Goal: Book appointment/travel/reservation

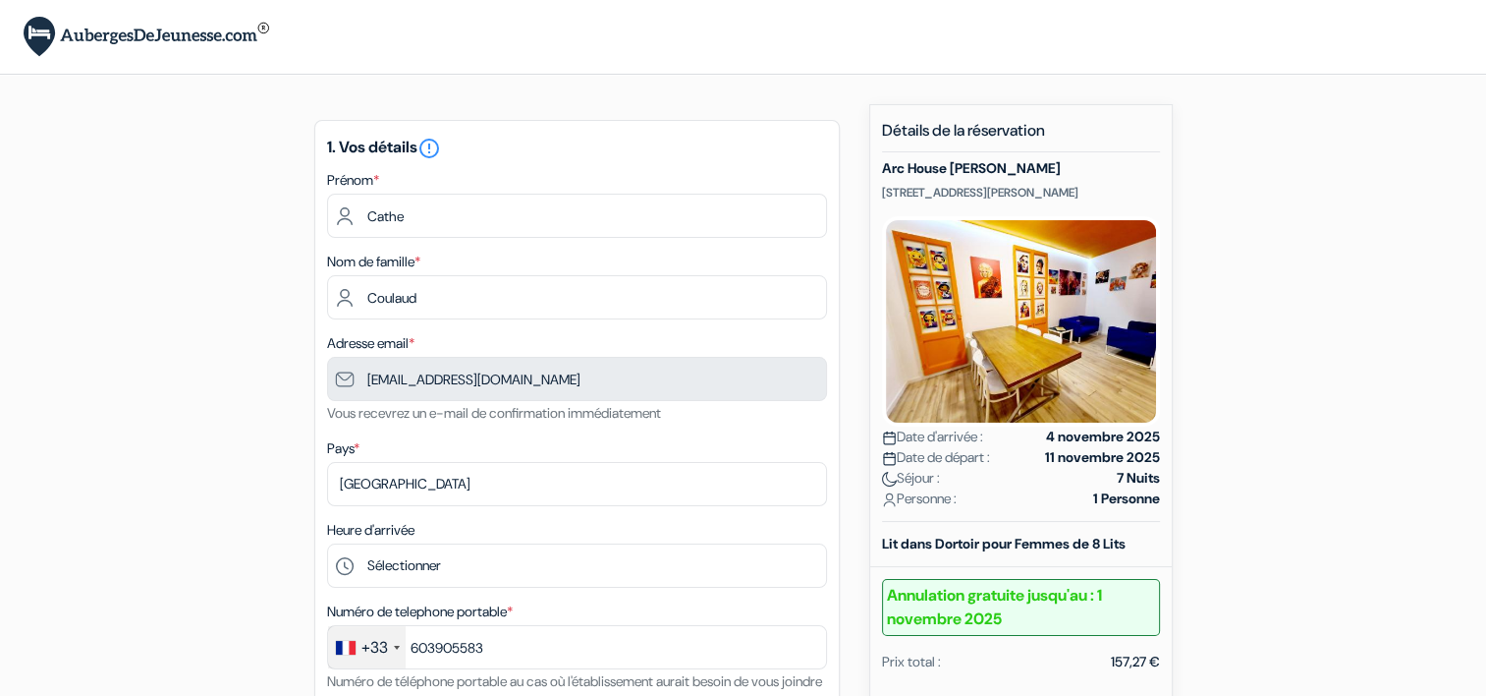
type input "6 03 90 55 83"
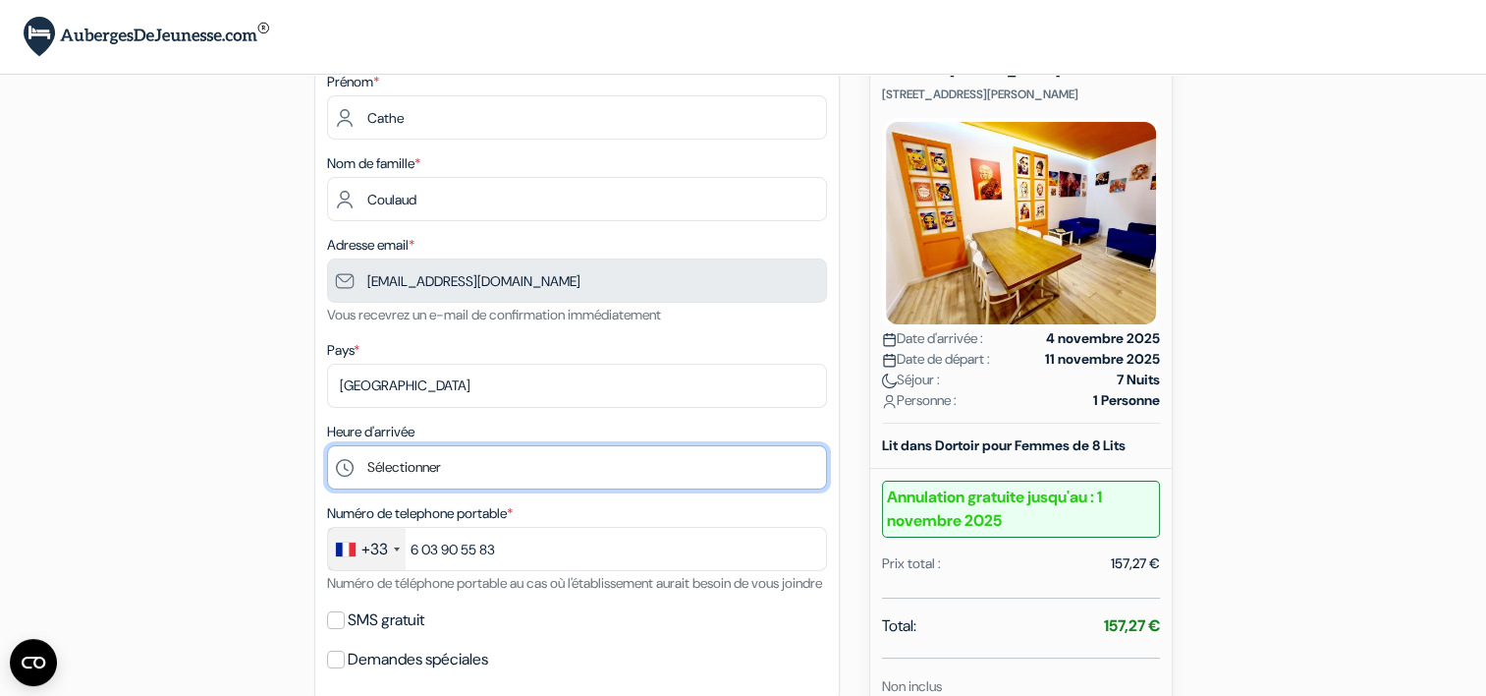
click at [427, 468] on select "Sélectionner 15:00 16:00 17:00 18:00 19:00 20:00 21:00 22:00" at bounding box center [577, 467] width 500 height 44
select select "22"
click at [327, 446] on select "Sélectionner 15:00 16:00 17:00 18:00 19:00 20:00 21:00 22:00" at bounding box center [577, 467] width 500 height 44
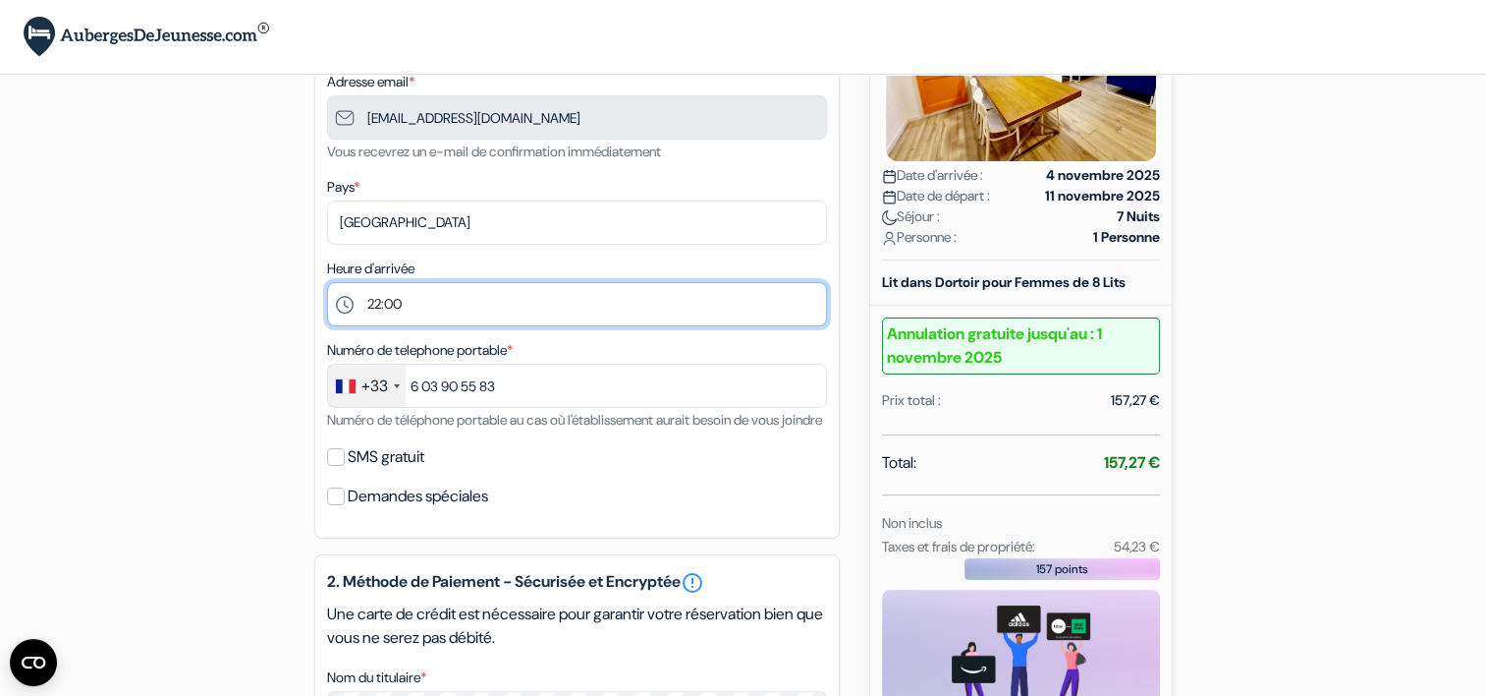
scroll to position [295, 0]
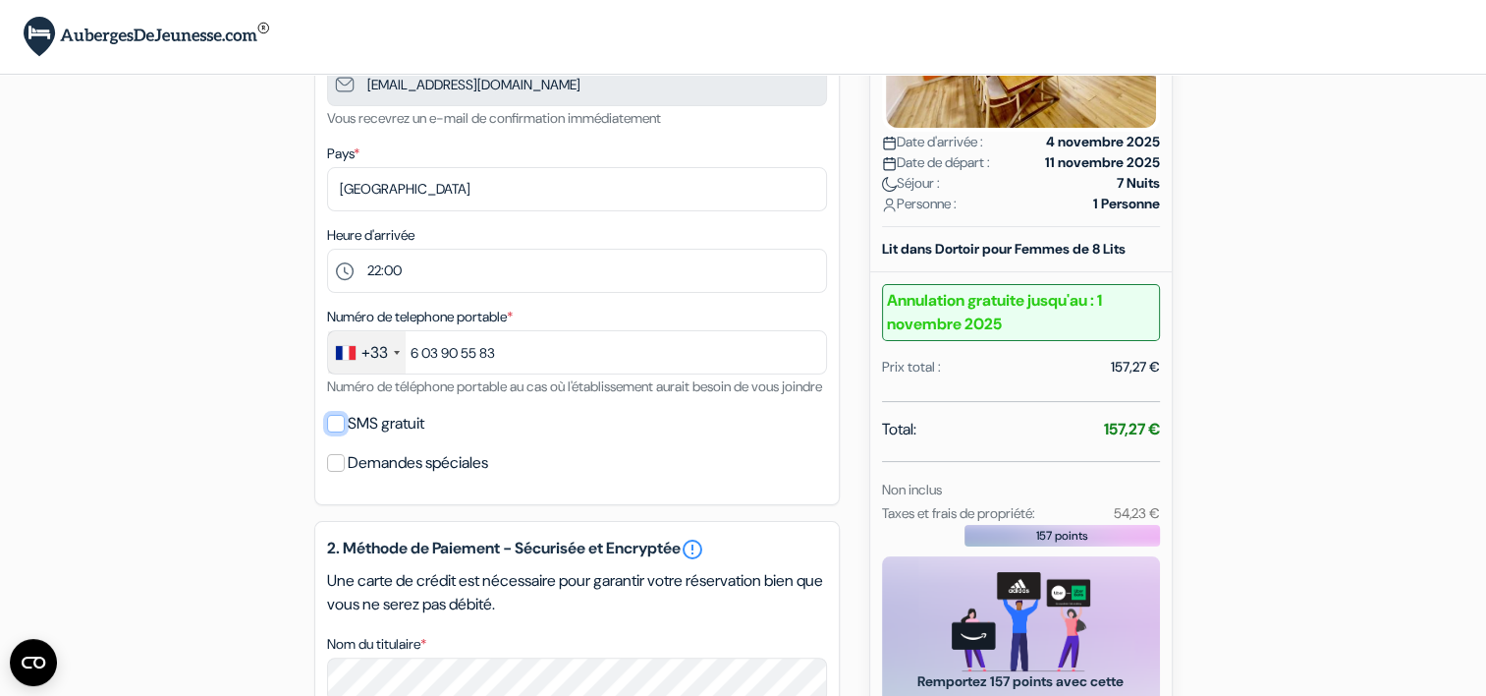
click at [336, 432] on input "SMS gratuit" at bounding box center [336, 424] width 18 height 18
checkbox input "true"
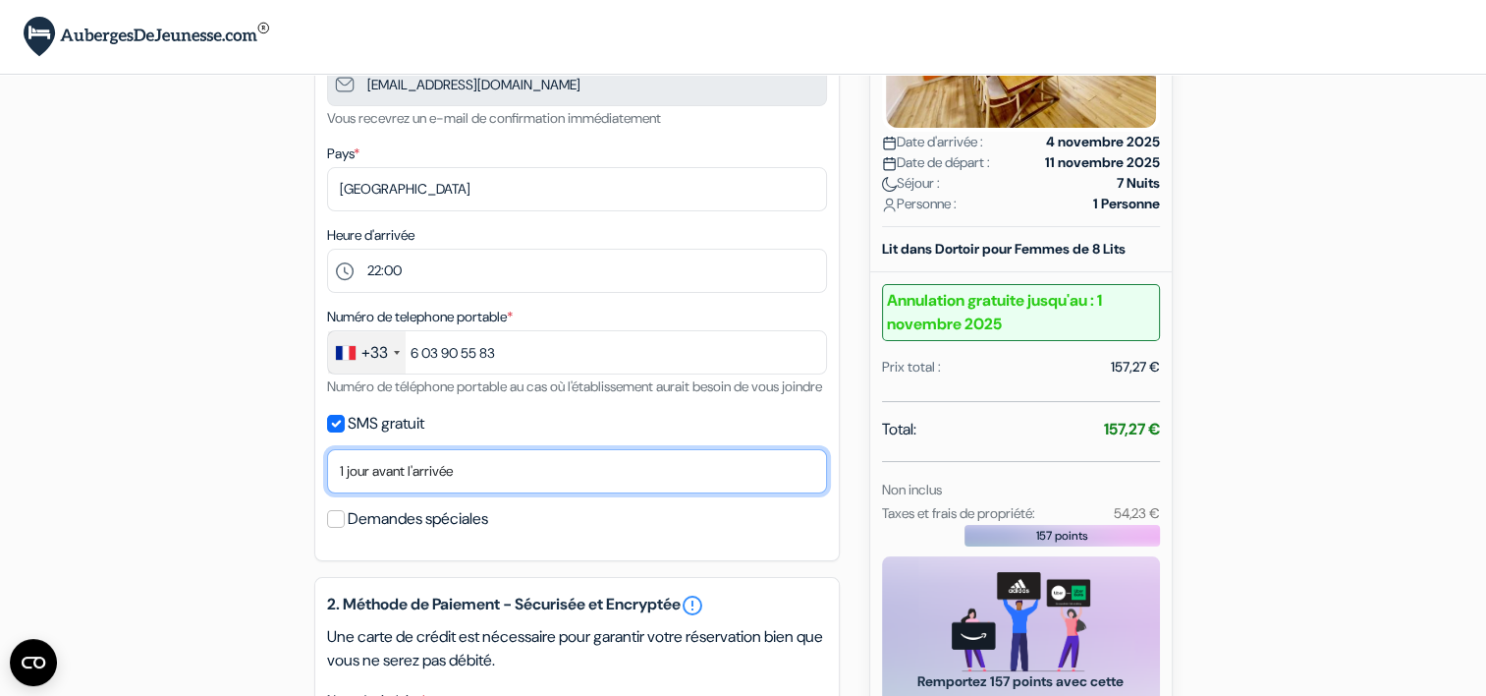
click at [473, 493] on select "Non merci Maintenant Le jour de votre arrivée 1 jour avant l'arrivée 2 jours av…" at bounding box center [577, 471] width 500 height 44
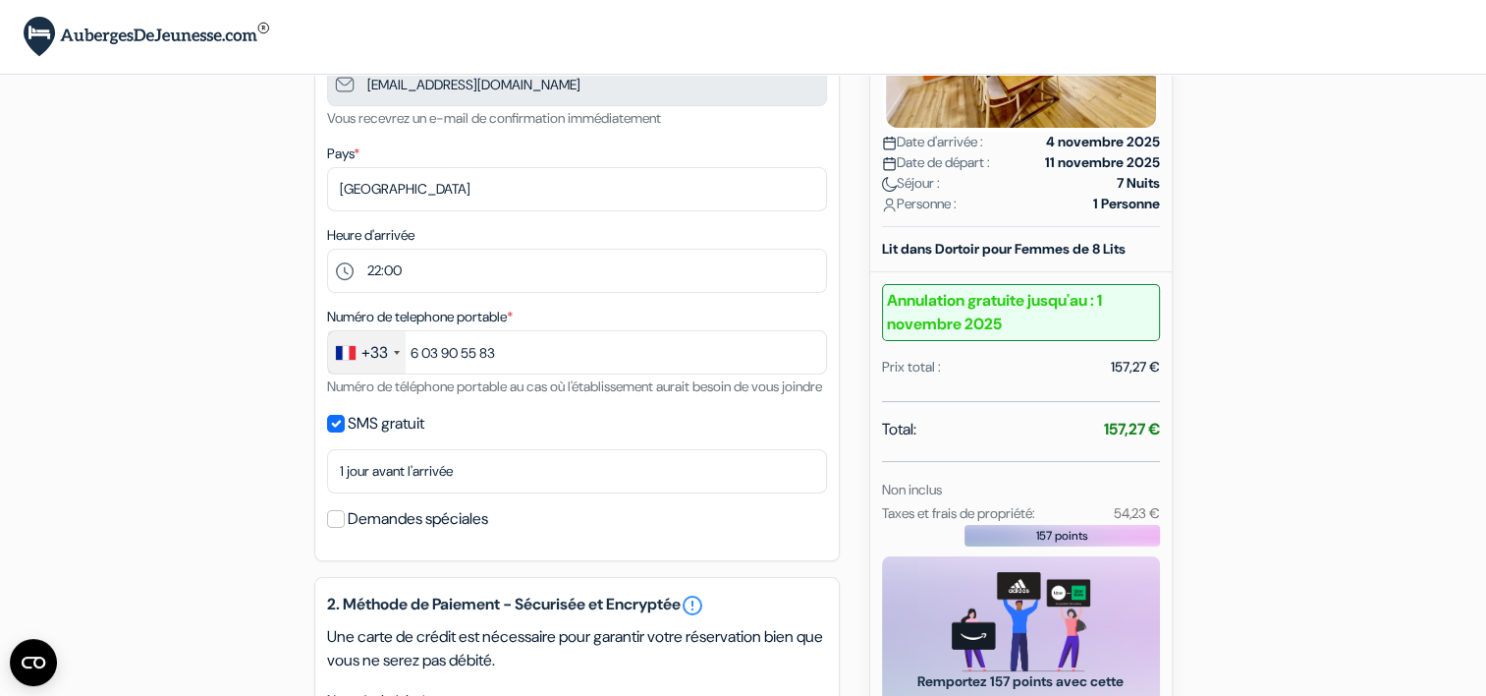
click at [1360, 460] on div "add_box Arc House Gracia 18 Carrer de Sant Pere Màrtir, Barcelone, Espagne Déta…" at bounding box center [743, 558] width 1297 height 1499
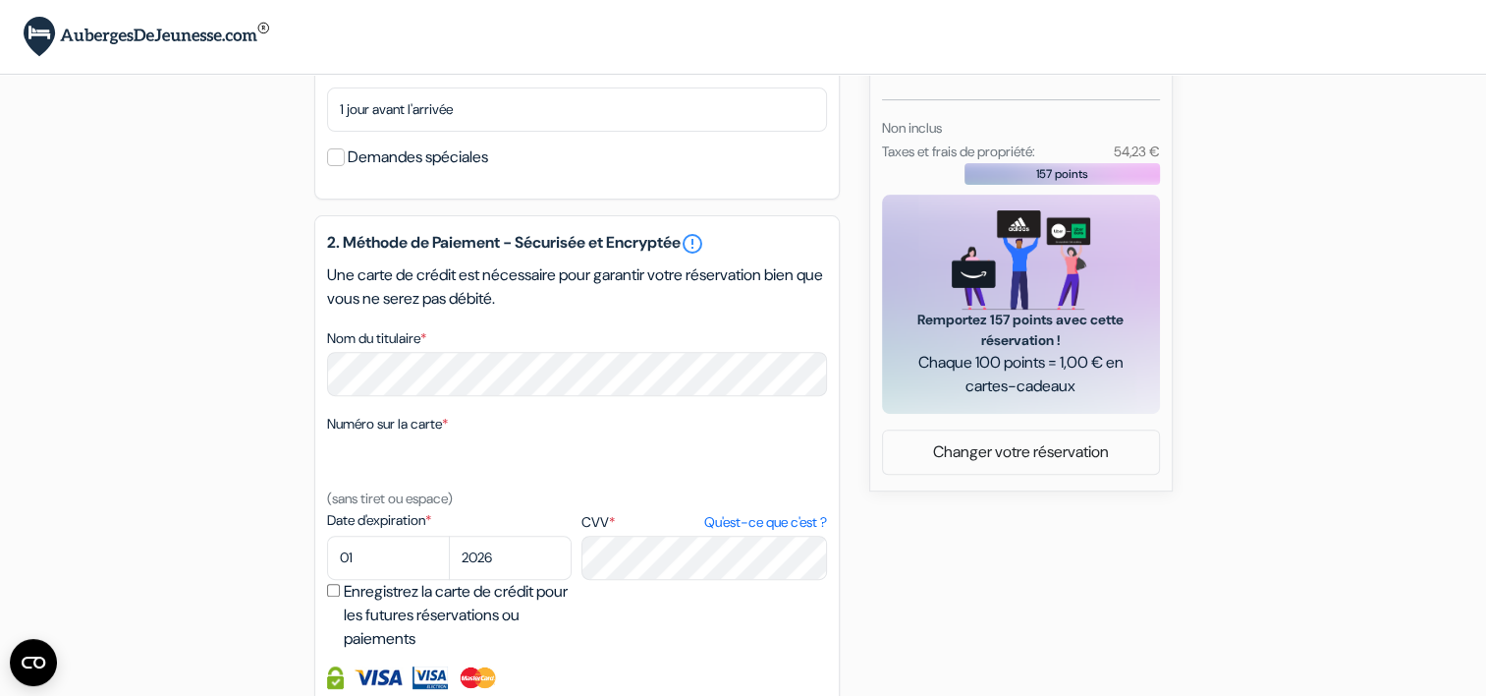
scroll to position [688, 0]
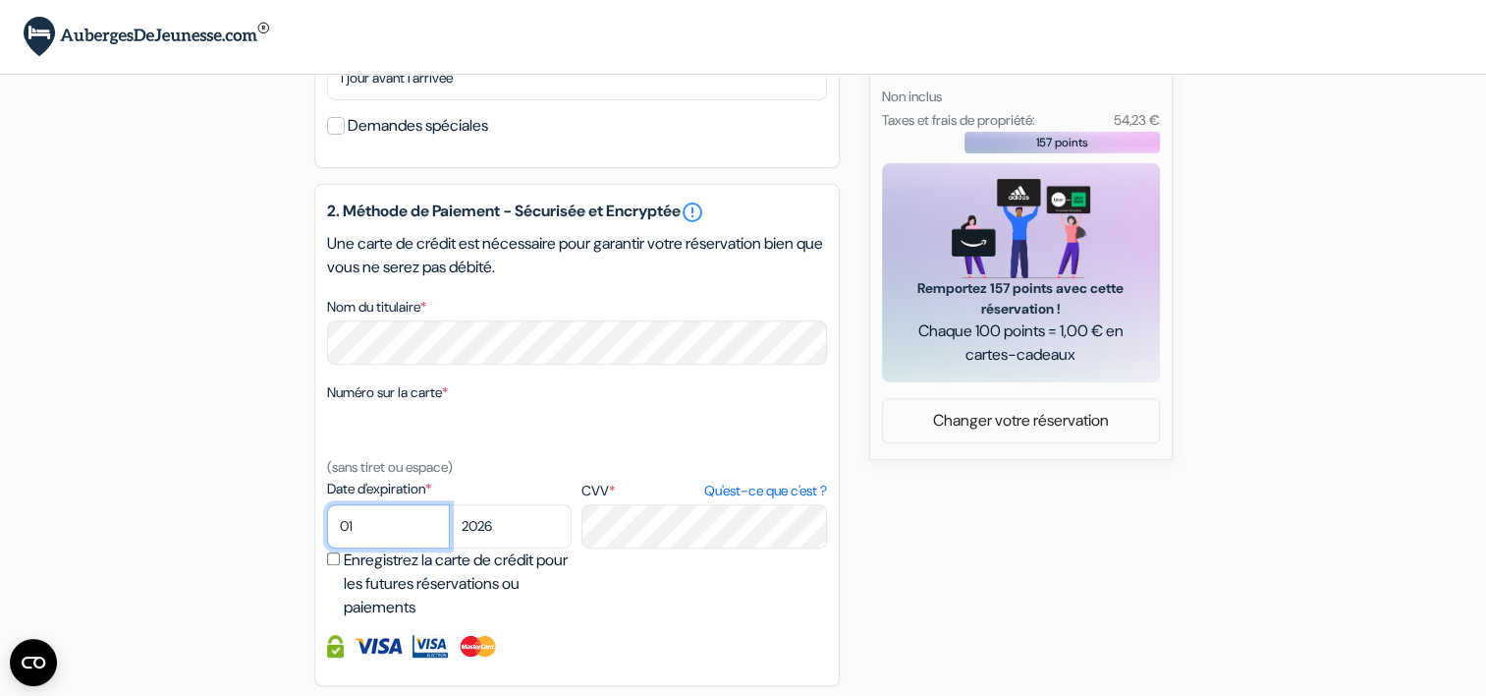
select select "09"
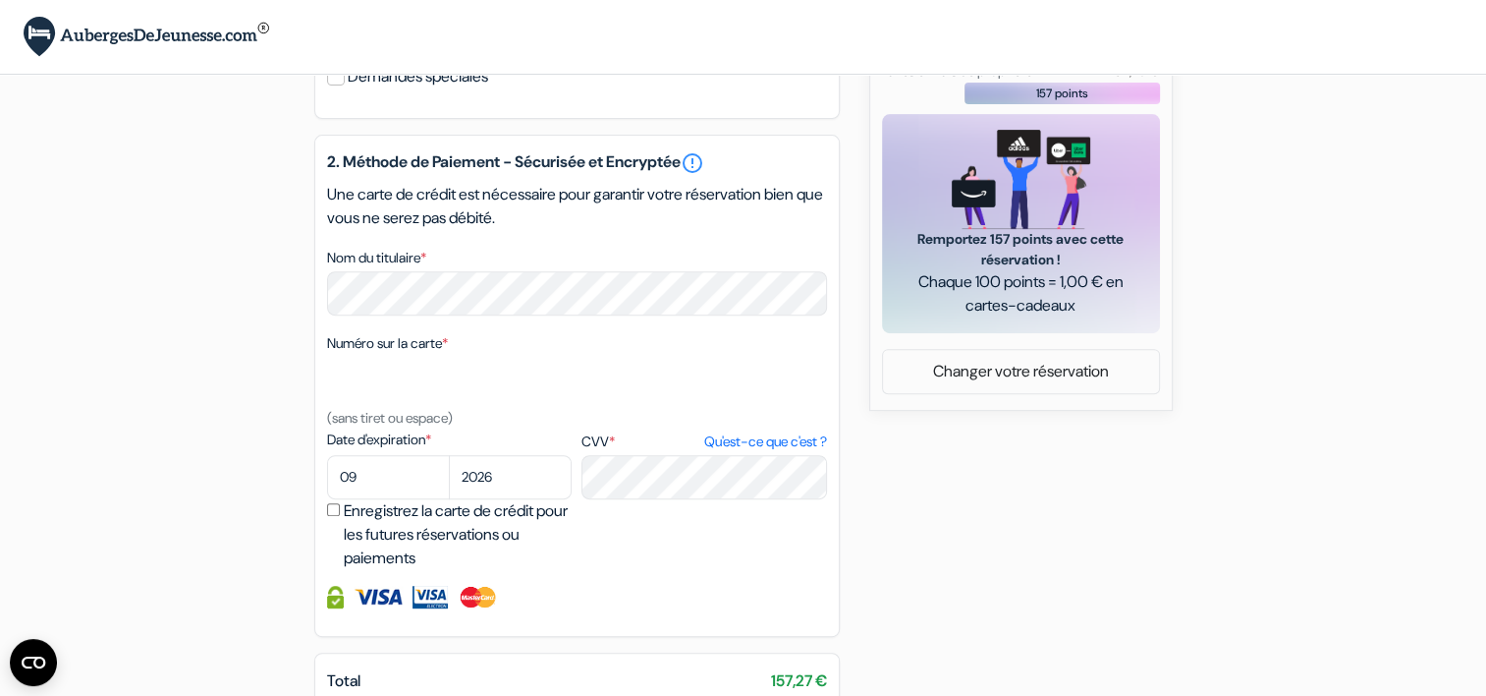
scroll to position [933, 0]
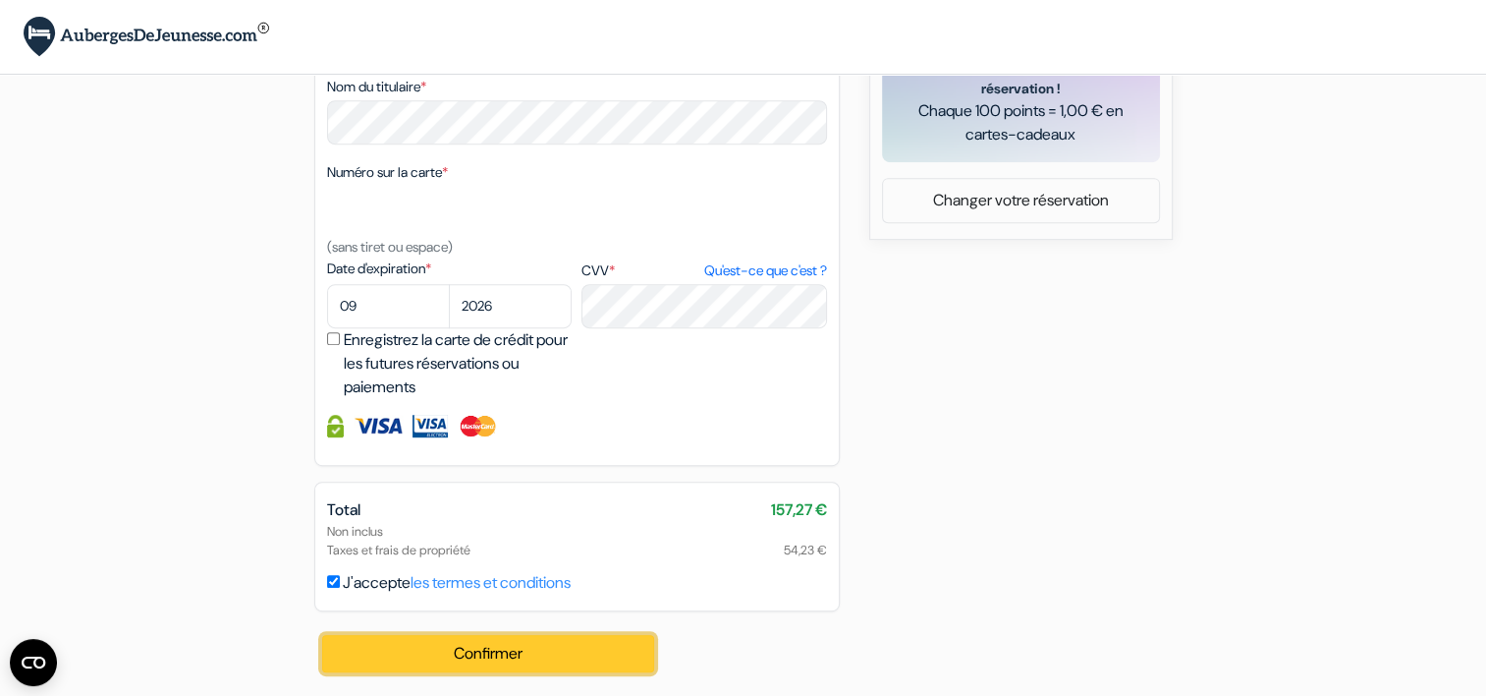
click at [503, 655] on button "Confirmer Loading..." at bounding box center [488, 653] width 333 height 37
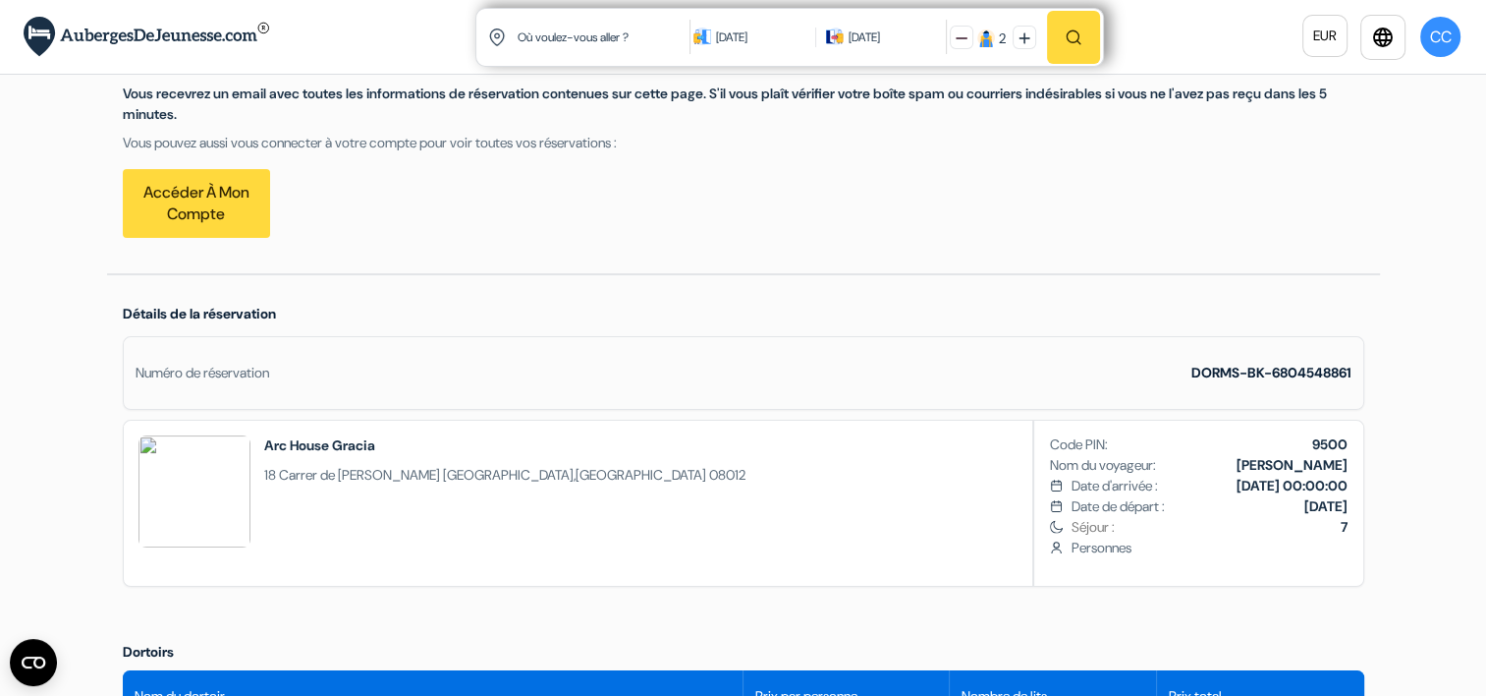
scroll to position [295, 0]
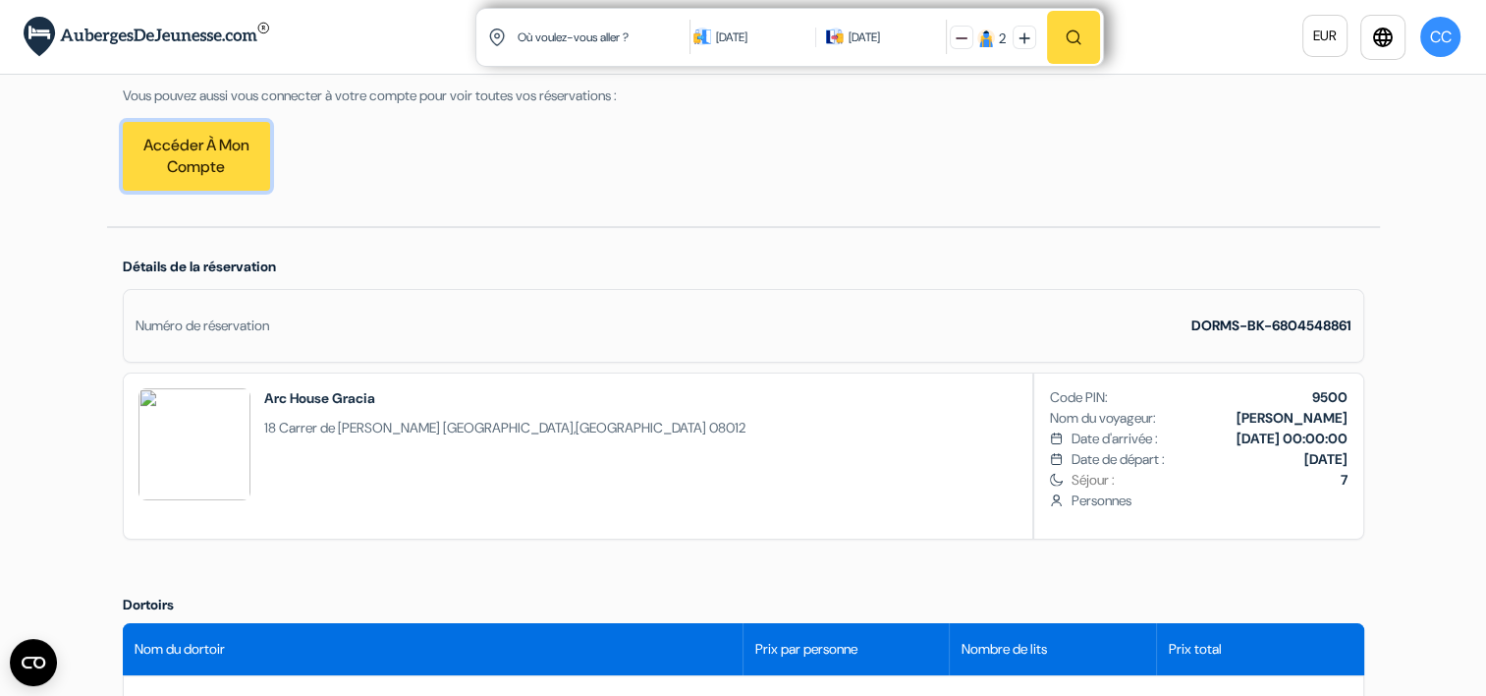
click at [189, 145] on link "Accéder à mon compte" at bounding box center [196, 156] width 147 height 69
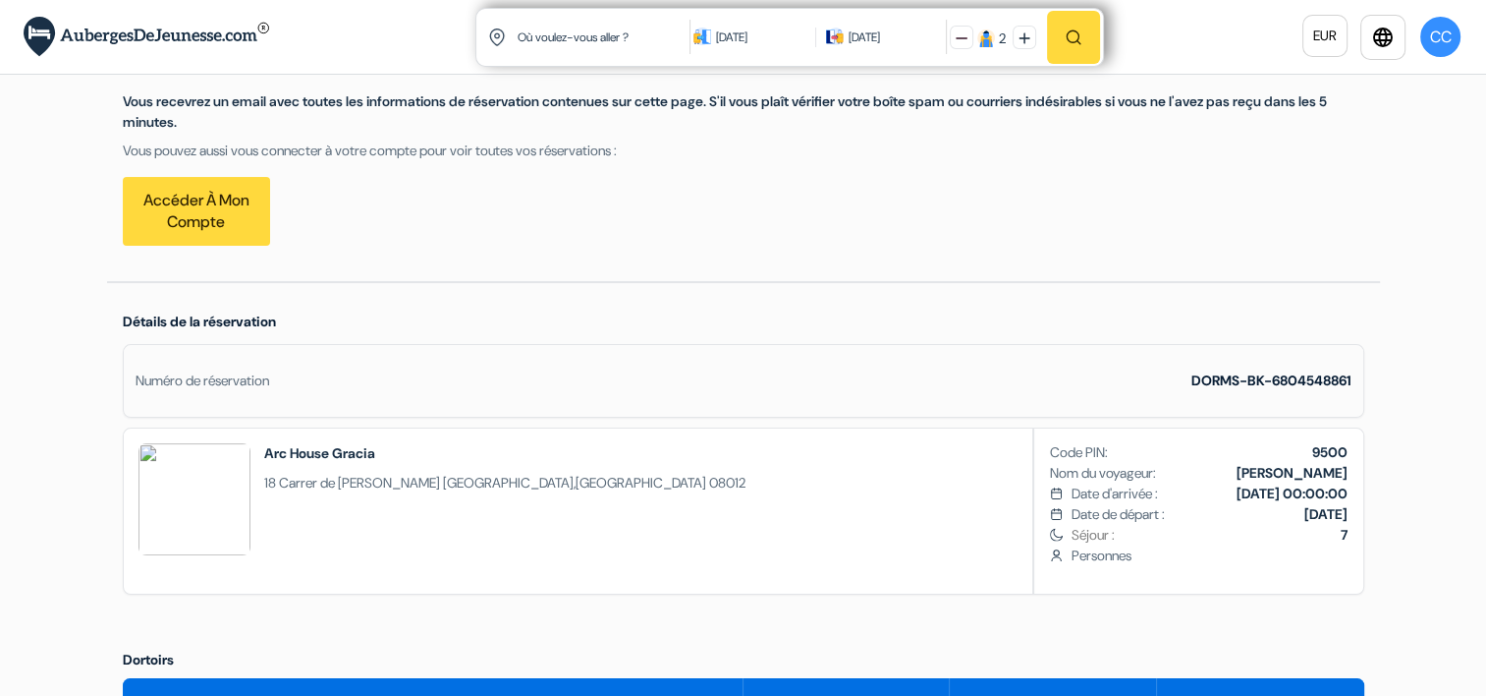
scroll to position [247, 0]
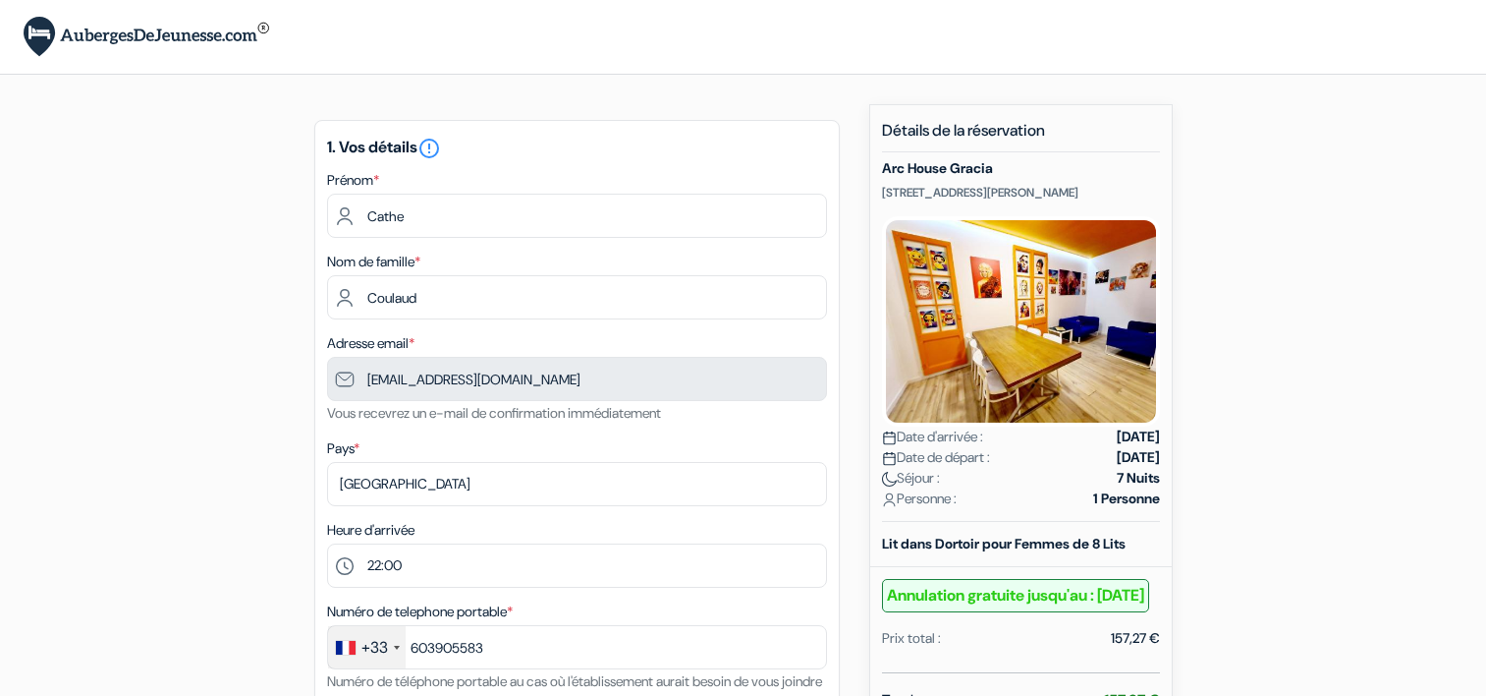
select select "22"
select select "09"
type input "6 03 90 55 83"
